Goal: Task Accomplishment & Management: Use online tool/utility

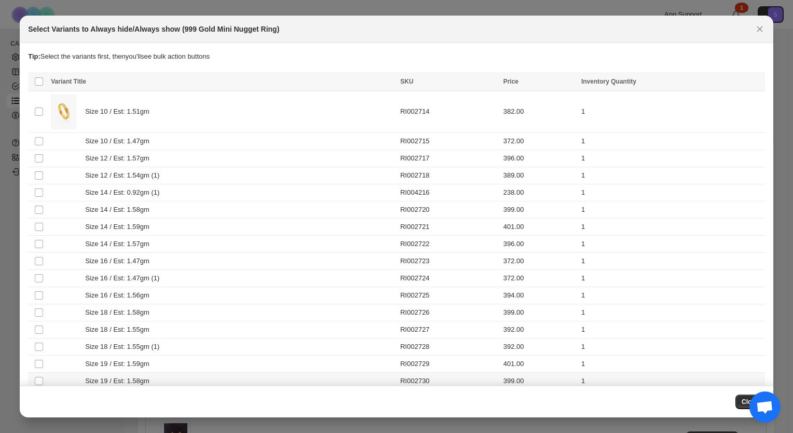
click at [102, 379] on span "Size 19 / Est: 1.58gm" at bounding box center [120, 381] width 70 height 10
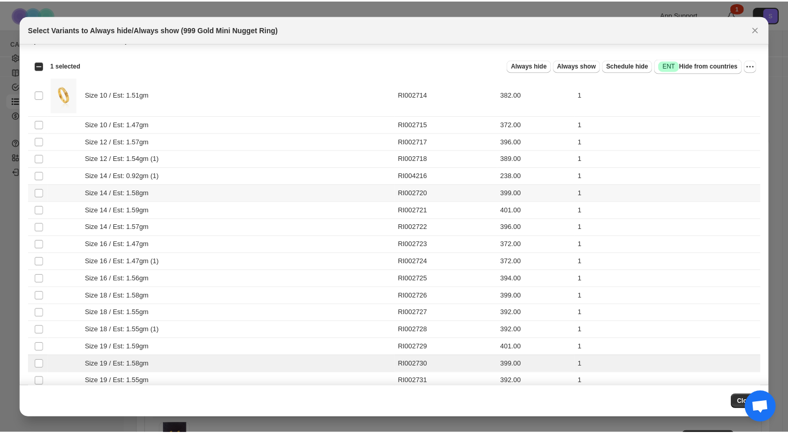
scroll to position [26, 0]
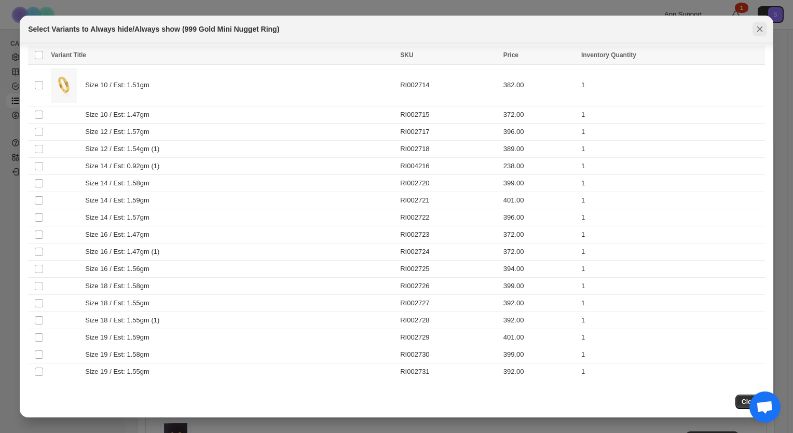
click at [760, 30] on icon "Close" at bounding box center [760, 29] width 6 height 6
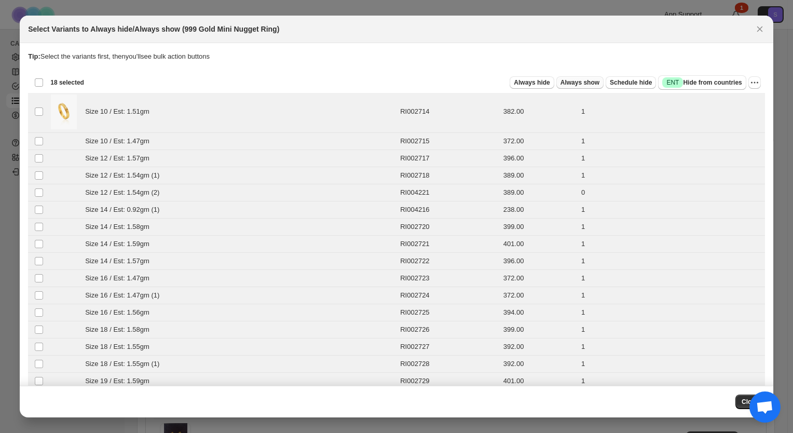
click at [587, 82] on span "Always show" at bounding box center [579, 82] width 39 height 8
